Goal: Task Accomplishment & Management: Manage account settings

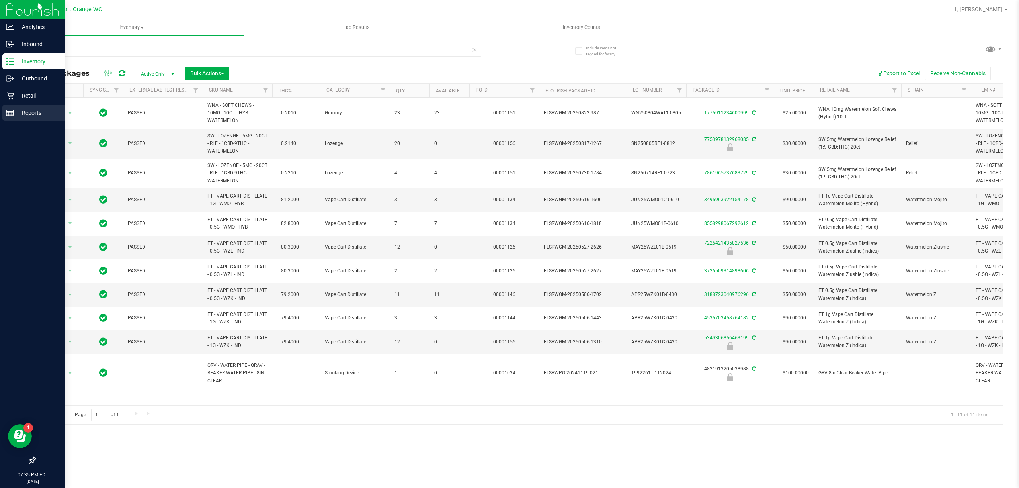
click at [18, 112] on p "Reports" at bounding box center [38, 113] width 48 height 10
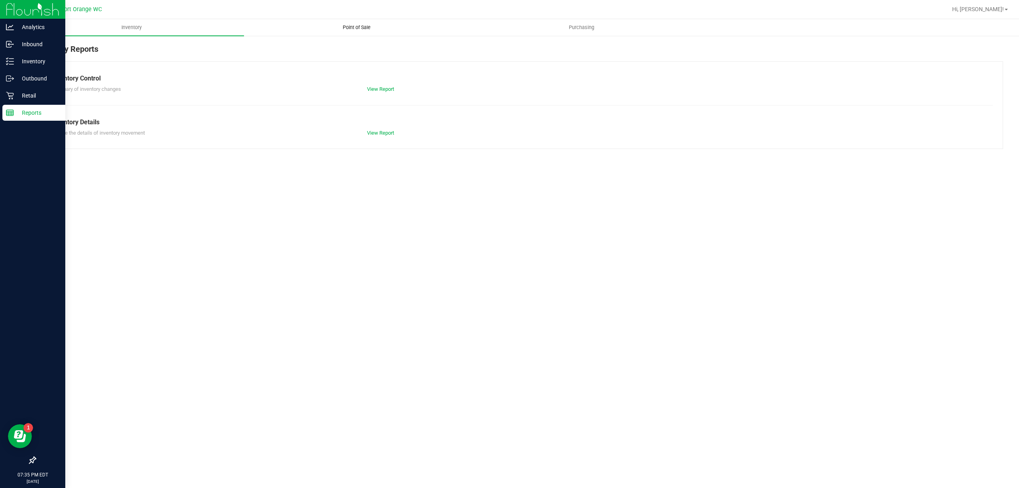
click at [317, 24] on uib-tab-heading "Point of Sale" at bounding box center [356, 28] width 224 height 16
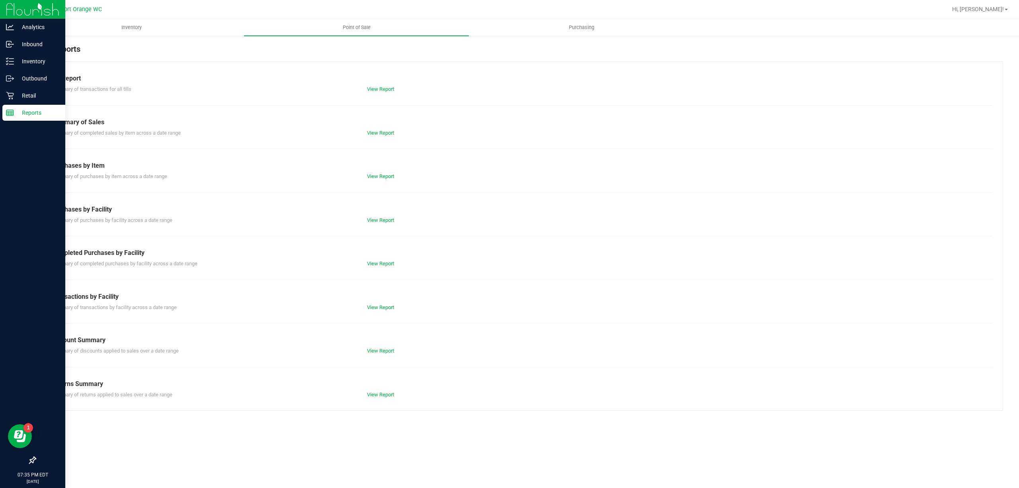
click at [371, 269] on div "Till Report Summary of transactions for all tills View Report Summary of Sales …" at bounding box center [519, 235] width 968 height 349
click at [372, 266] on link "View Report" at bounding box center [380, 263] width 27 height 6
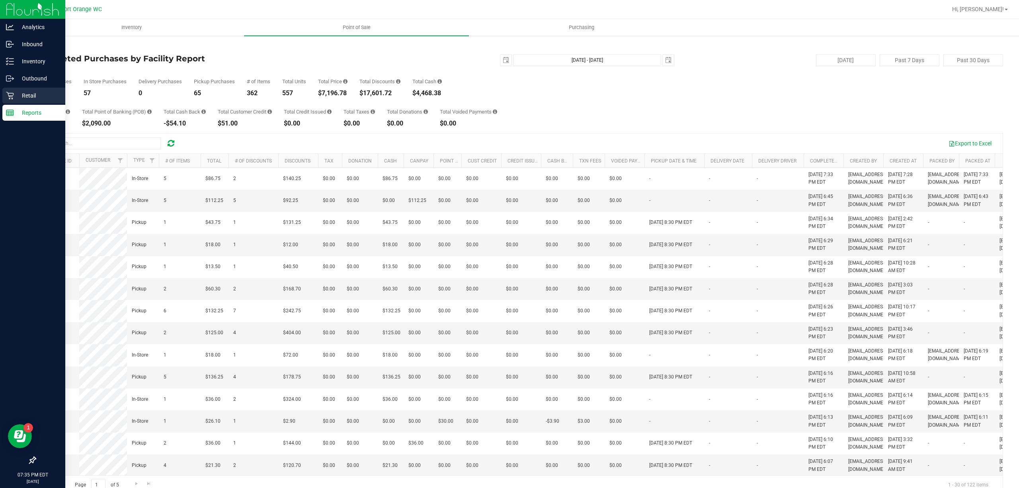
click at [25, 96] on p "Retail" at bounding box center [38, 96] width 48 height 10
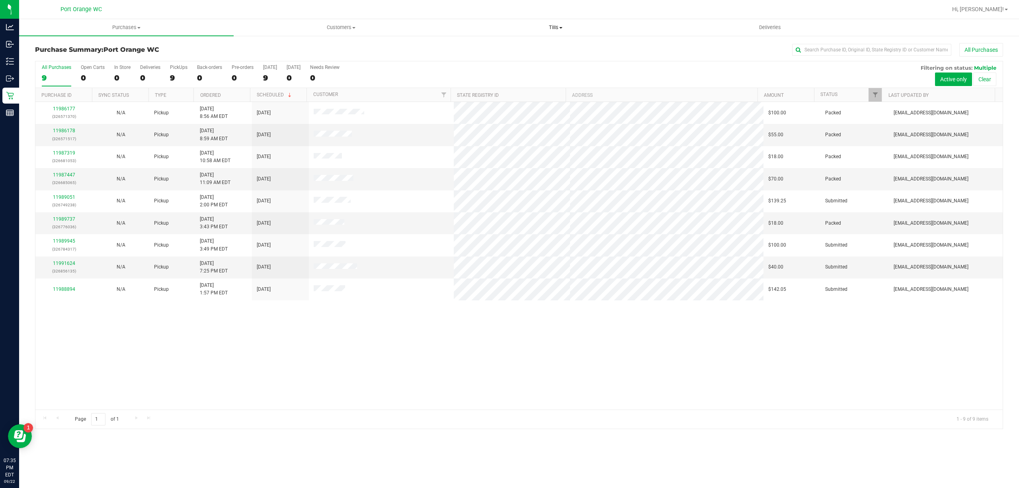
click at [536, 21] on uib-tab-heading "Tills Manage tills Reconcile e-payments" at bounding box center [556, 28] width 214 height 16
click at [510, 45] on li "Manage tills" at bounding box center [555, 48] width 215 height 10
